Goal: Find contact information: Find contact information

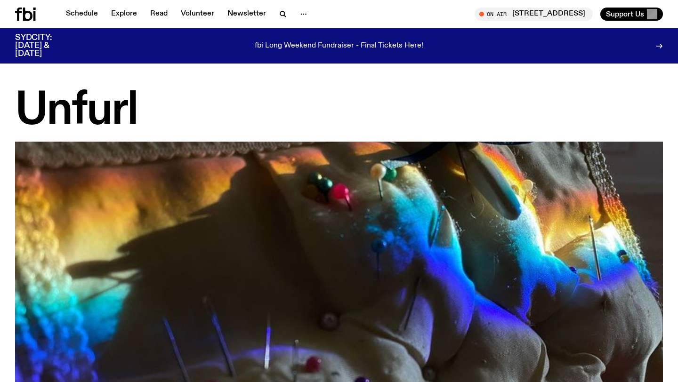
scroll to position [570, 0]
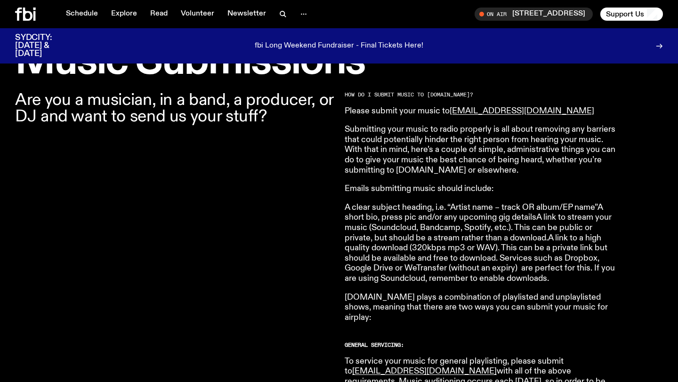
scroll to position [302, 0]
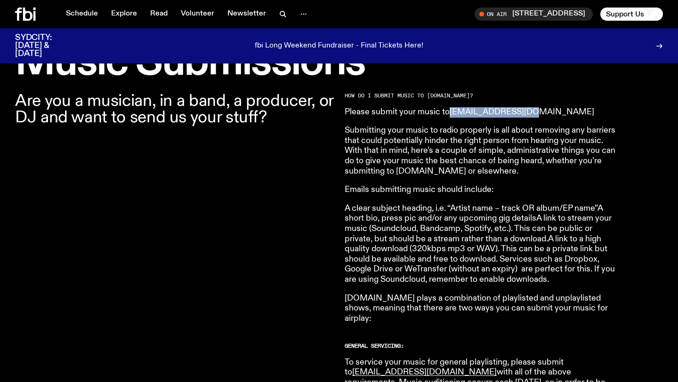
drag, startPoint x: 542, startPoint y: 112, endPoint x: 452, endPoint y: 112, distance: 89.9
click at [452, 112] on p "Please submit your music to music@fbiradio.com" at bounding box center [480, 112] width 271 height 10
copy link "music@fbiradio.com"
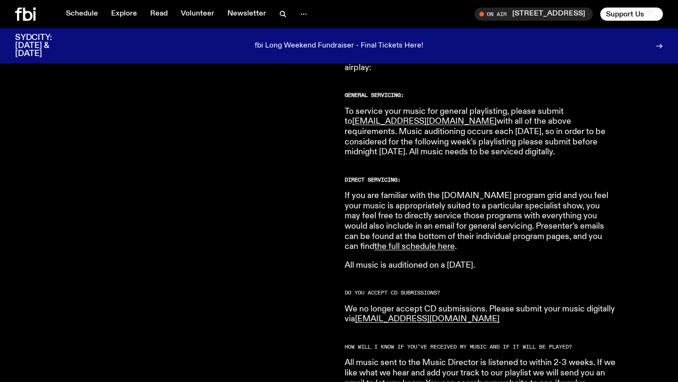
scroll to position [555, 0]
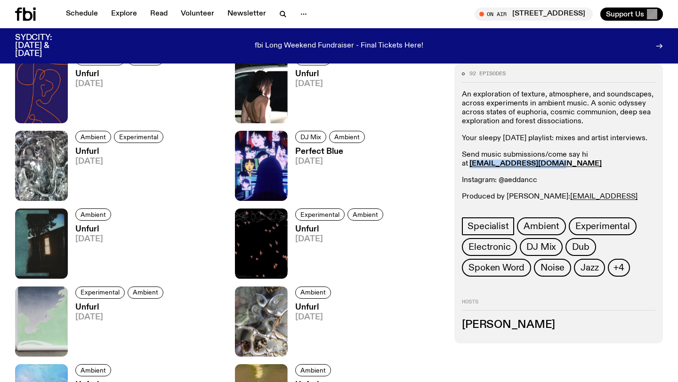
scroll to position [570, 0]
